Goal: Find specific page/section: Find specific page/section

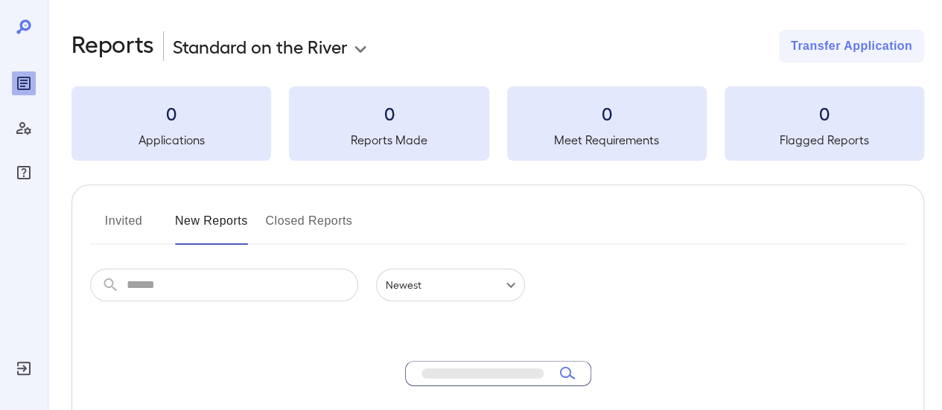
scroll to position [85, 0]
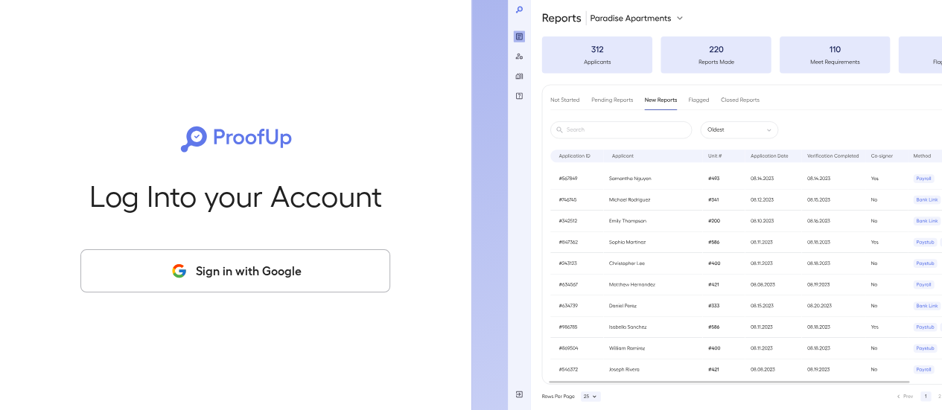
click at [243, 269] on button "Sign in with Google" at bounding box center [235, 270] width 310 height 43
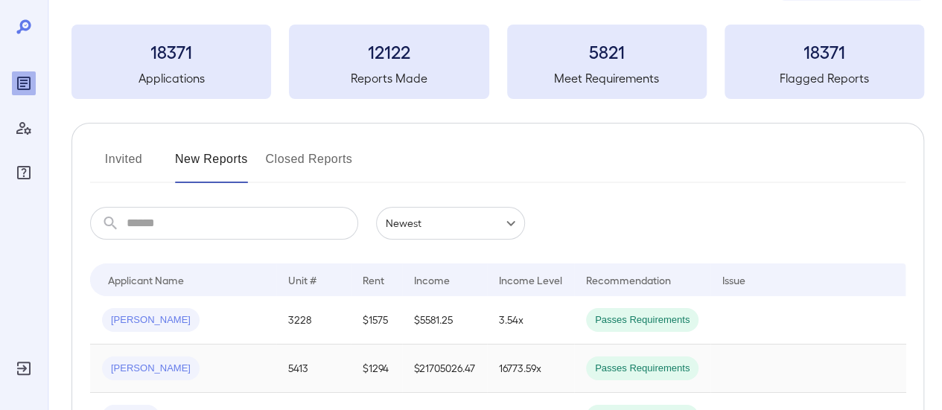
scroll to position [149, 0]
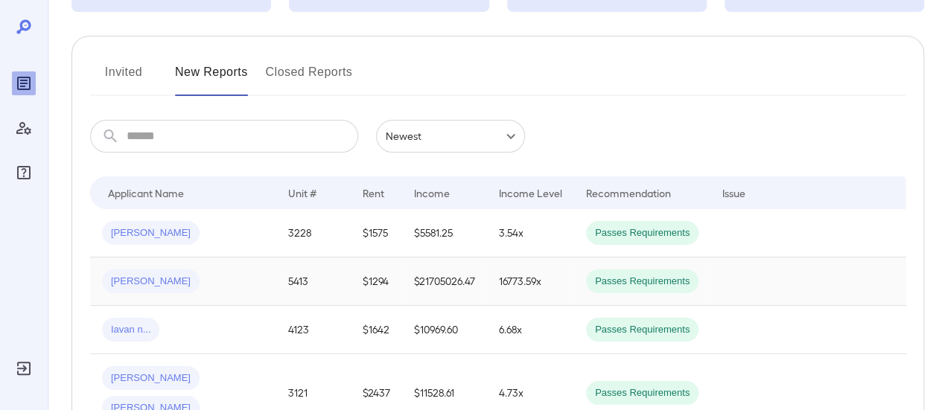
click at [325, 268] on td "5413" at bounding box center [313, 282] width 74 height 48
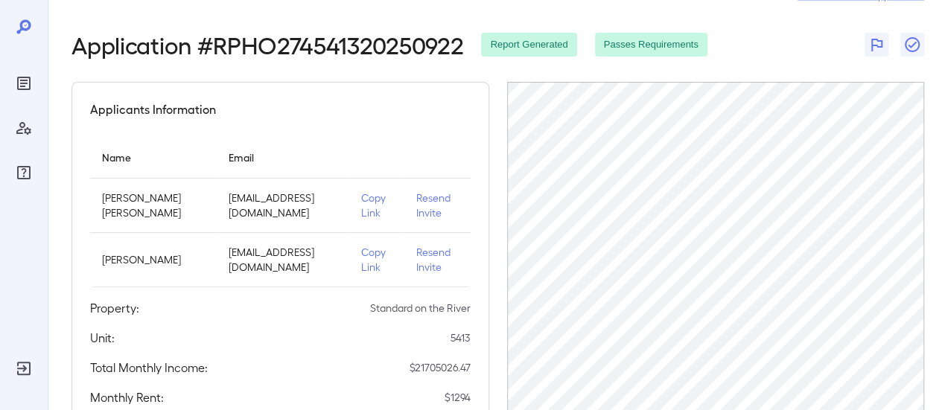
scroll to position [275, 0]
